Goal: Find specific page/section: Find specific page/section

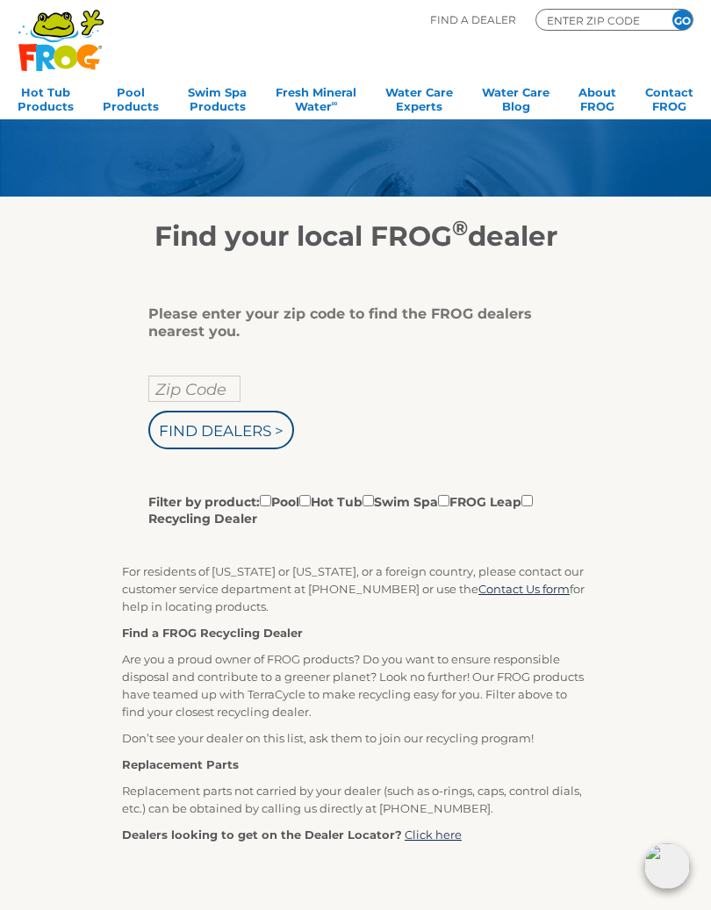
scroll to position [46, 0]
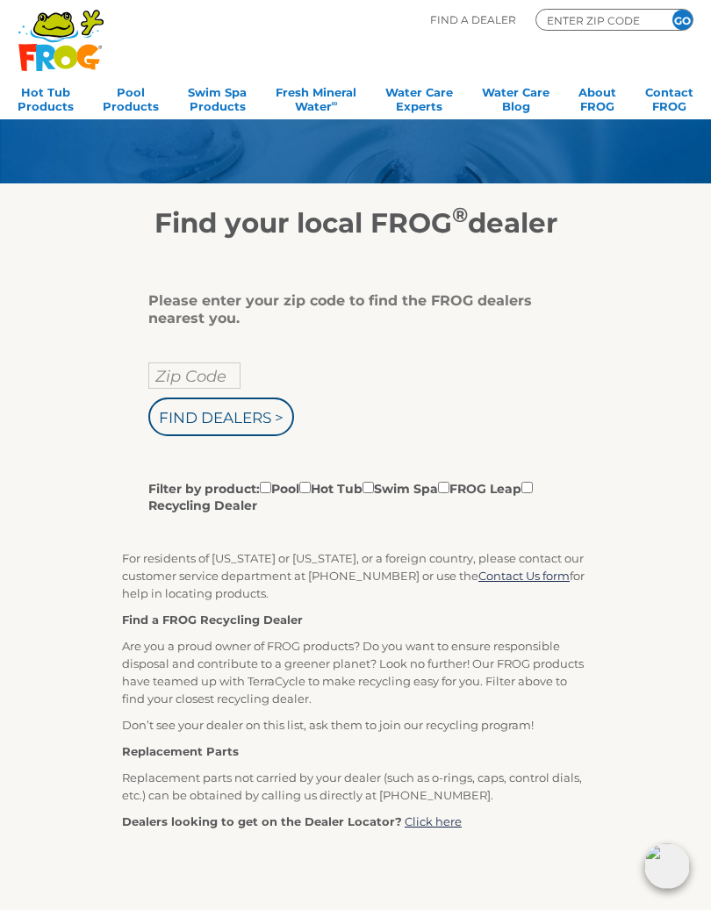
click at [209, 380] on input "Zip Code" at bounding box center [194, 375] width 92 height 26
type input "Zip Code"
click at [270, 424] on input "Find Dealers >" at bounding box center [221, 417] width 146 height 39
type input "Zip Code"
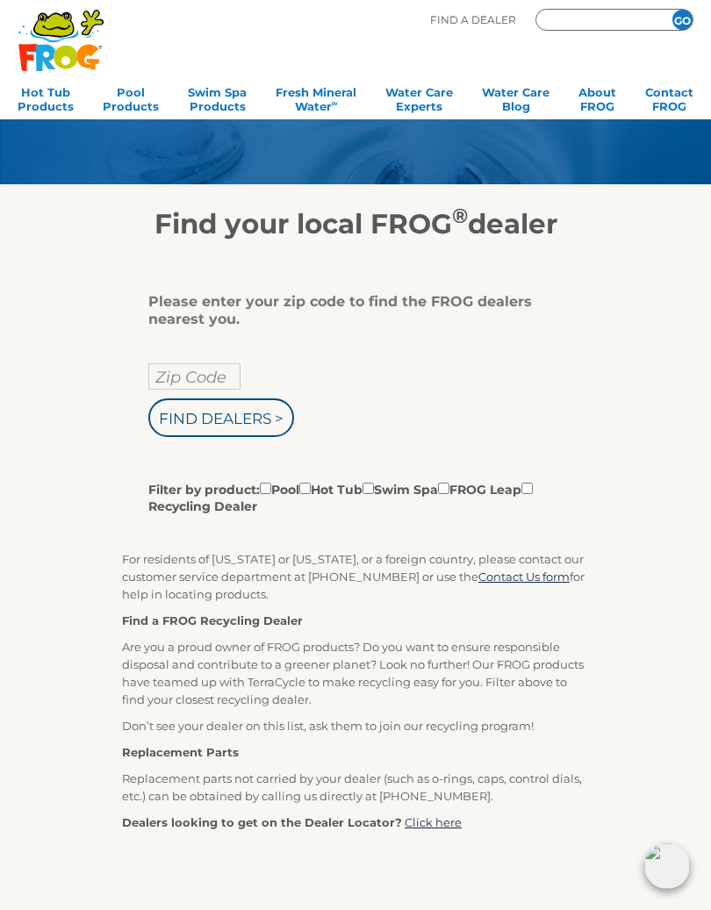
click at [260, 427] on input "Find Dealers >" at bounding box center [221, 417] width 146 height 39
type input "08050"
click at [682, 19] on input "GO" at bounding box center [682, 20] width 20 height 20
click at [259, 432] on input "Find Dealers >" at bounding box center [221, 417] width 146 height 39
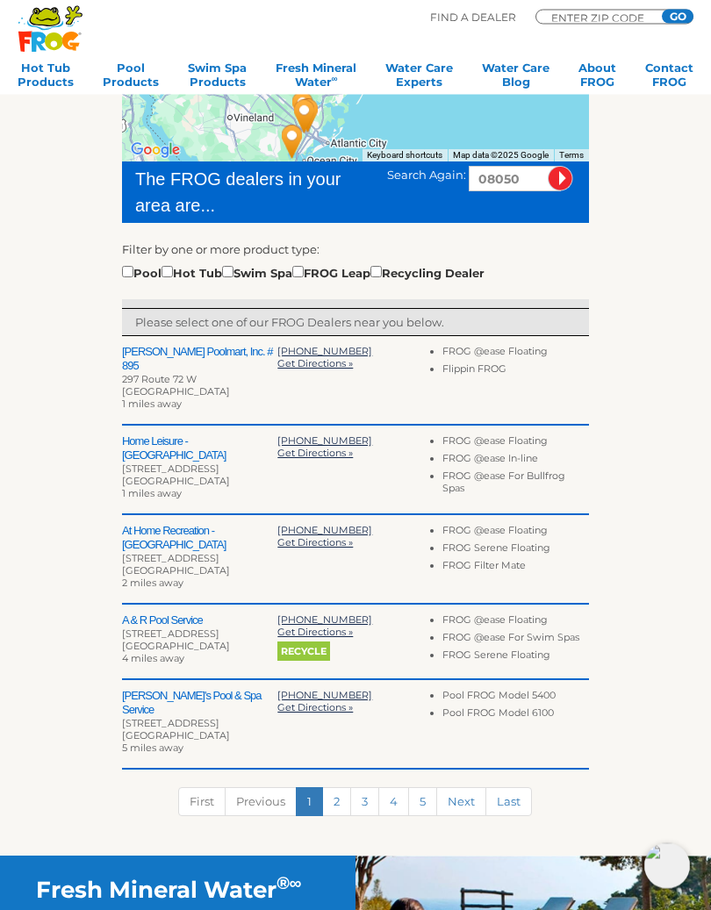
scroll to position [324, 0]
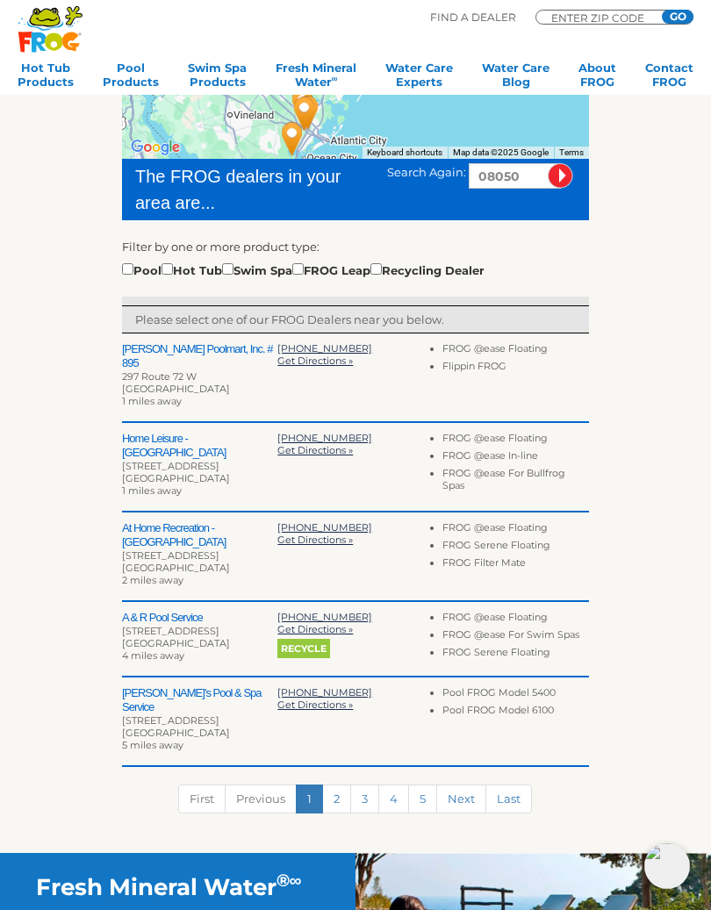
click at [699, 453] on div "To navigate the map with touch gestures double-tap and hold your finger on the …" at bounding box center [355, 407] width 700 height 892
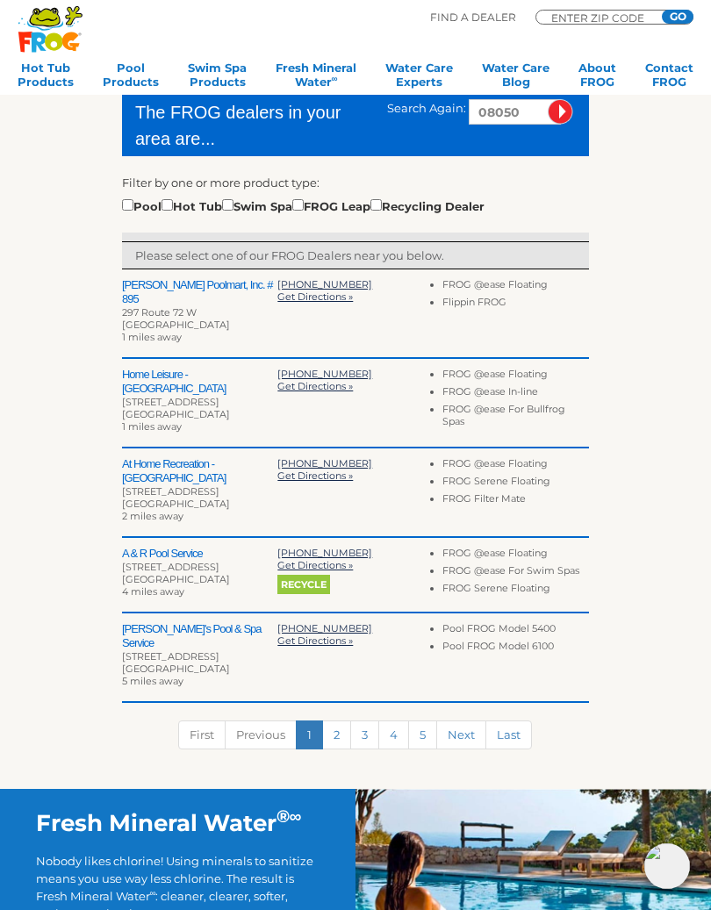
scroll to position [389, 0]
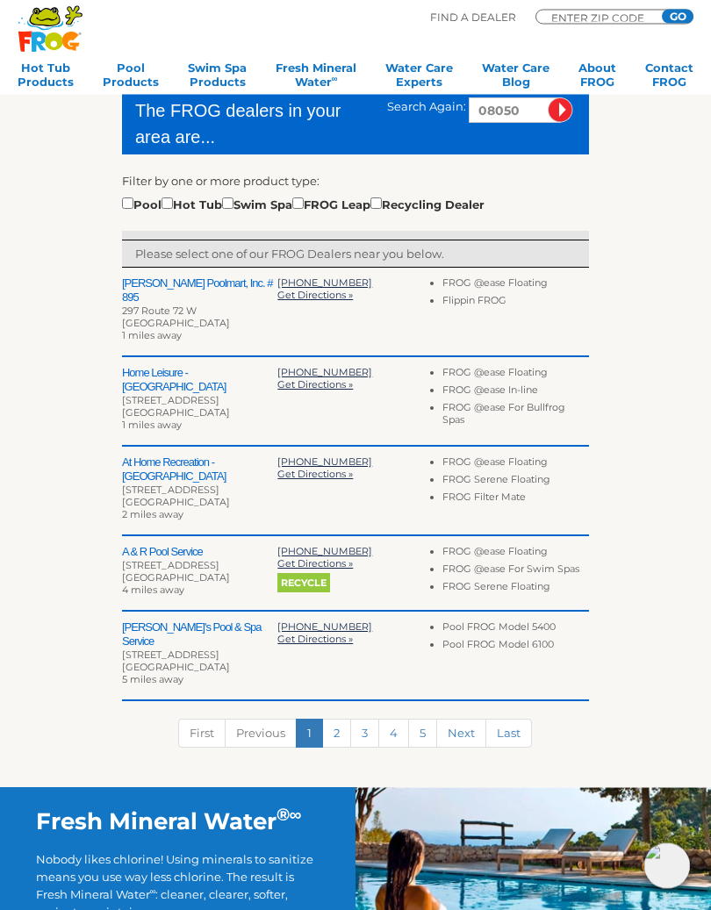
click at [678, 487] on div "To navigate the map with touch gestures double-tap and hold your finger on the …" at bounding box center [355, 342] width 700 height 892
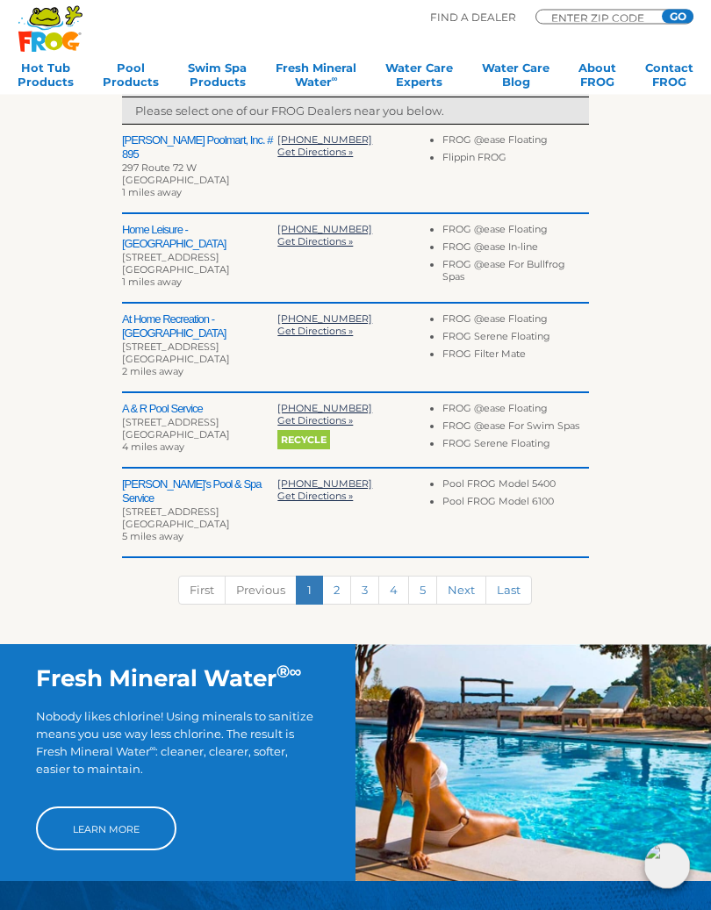
scroll to position [533, 0]
click at [470, 576] on link "Next" at bounding box center [461, 590] width 50 height 29
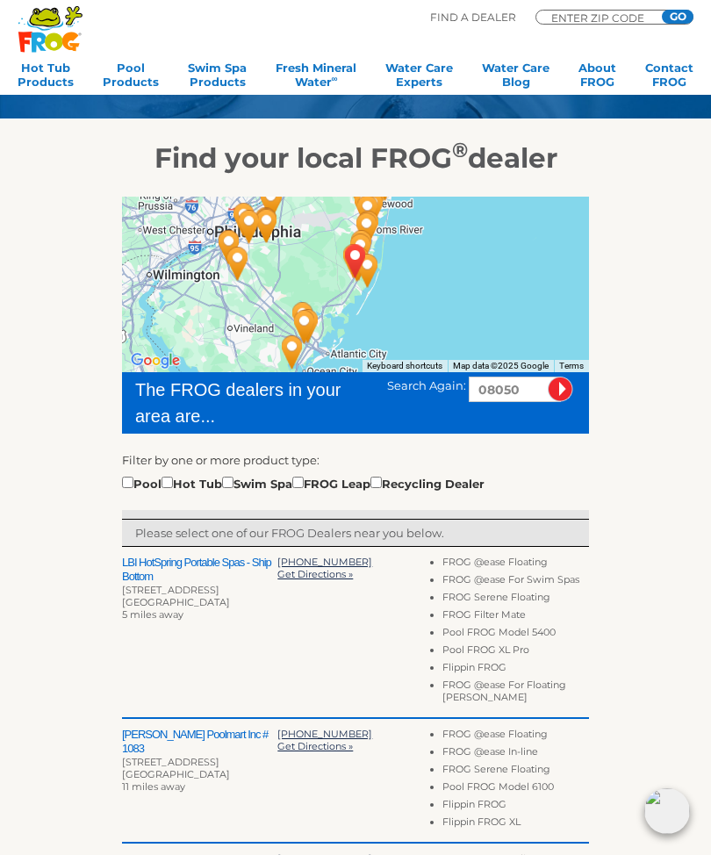
scroll to position [0, 0]
